Goal: Task Accomplishment & Management: Complete application form

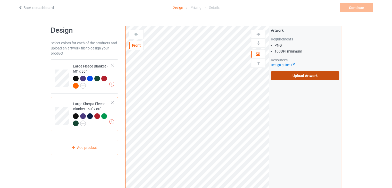
click at [309, 76] on label "Upload Artwork" at bounding box center [305, 75] width 68 height 9
click at [0, 0] on input "Upload Artwork" at bounding box center [0, 0] width 0 height 0
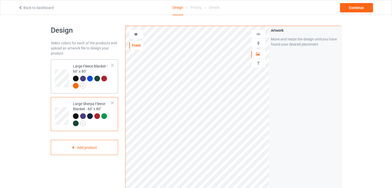
click at [97, 84] on div at bounding box center [92, 83] width 38 height 14
click at [257, 35] on img at bounding box center [258, 34] width 5 height 5
click at [257, 41] on img at bounding box center [258, 43] width 5 height 5
click at [108, 112] on div "Large Sherpa Fleece Blanket - 60" x 80"" at bounding box center [92, 113] width 38 height 24
click at [257, 43] on img at bounding box center [258, 43] width 5 height 5
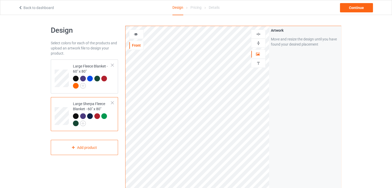
click at [259, 33] on img at bounding box center [258, 34] width 5 height 5
click at [358, 7] on div "Continue" at bounding box center [356, 7] width 33 height 9
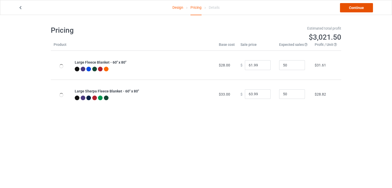
click at [358, 7] on link "Continue" at bounding box center [356, 7] width 33 height 9
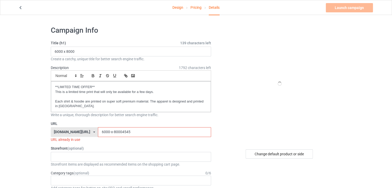
click at [119, 134] on input "6000-x-80004545" at bounding box center [154, 132] width 113 height 10
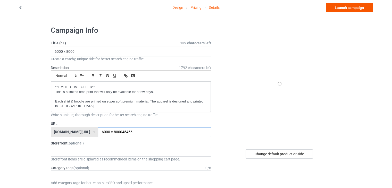
type input "6000-x-800045456"
click at [340, 9] on link "Launch campaign" at bounding box center [349, 7] width 47 height 9
